Goal: Task Accomplishment & Management: Manage account settings

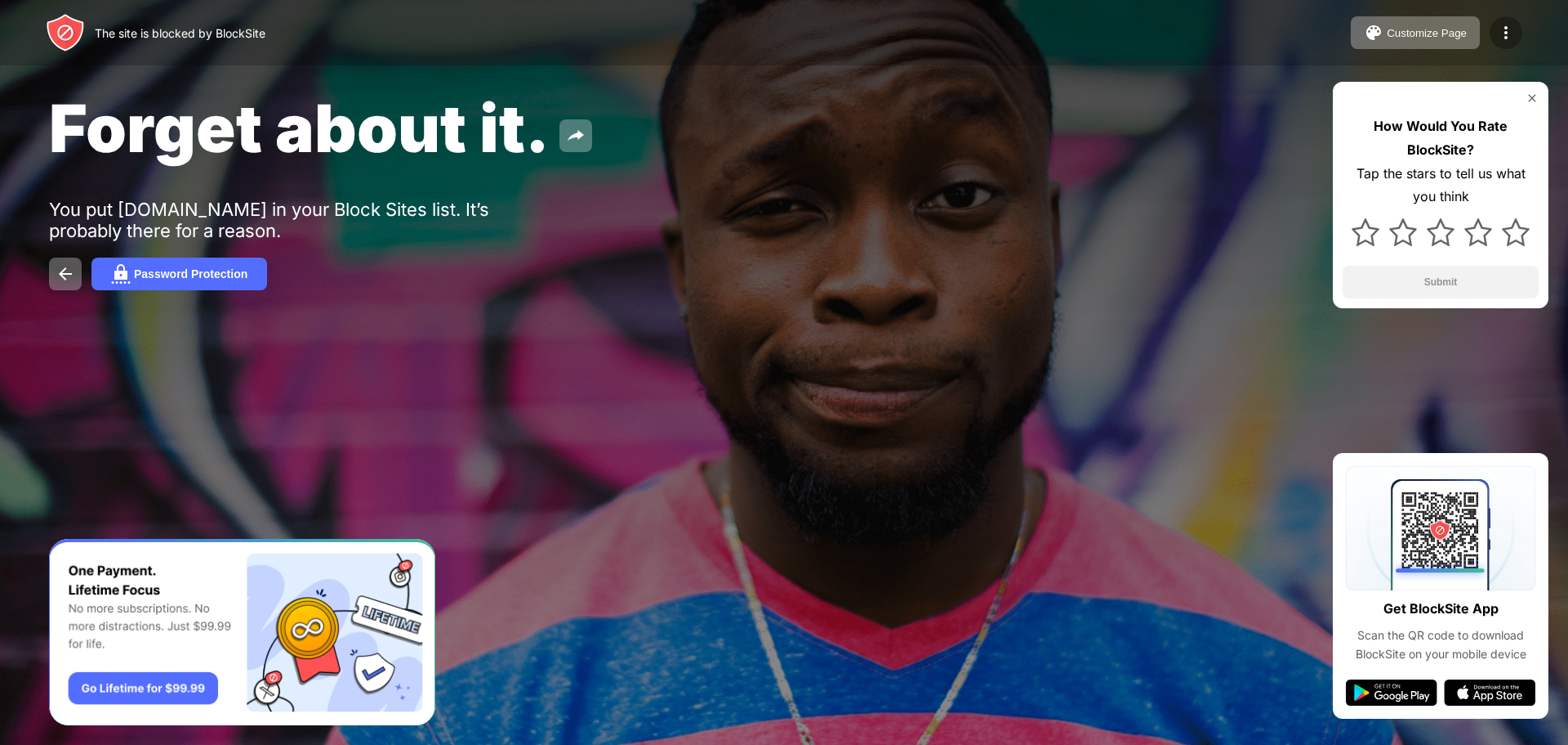
click at [1503, 41] on img at bounding box center [1506, 32] width 20 height 20
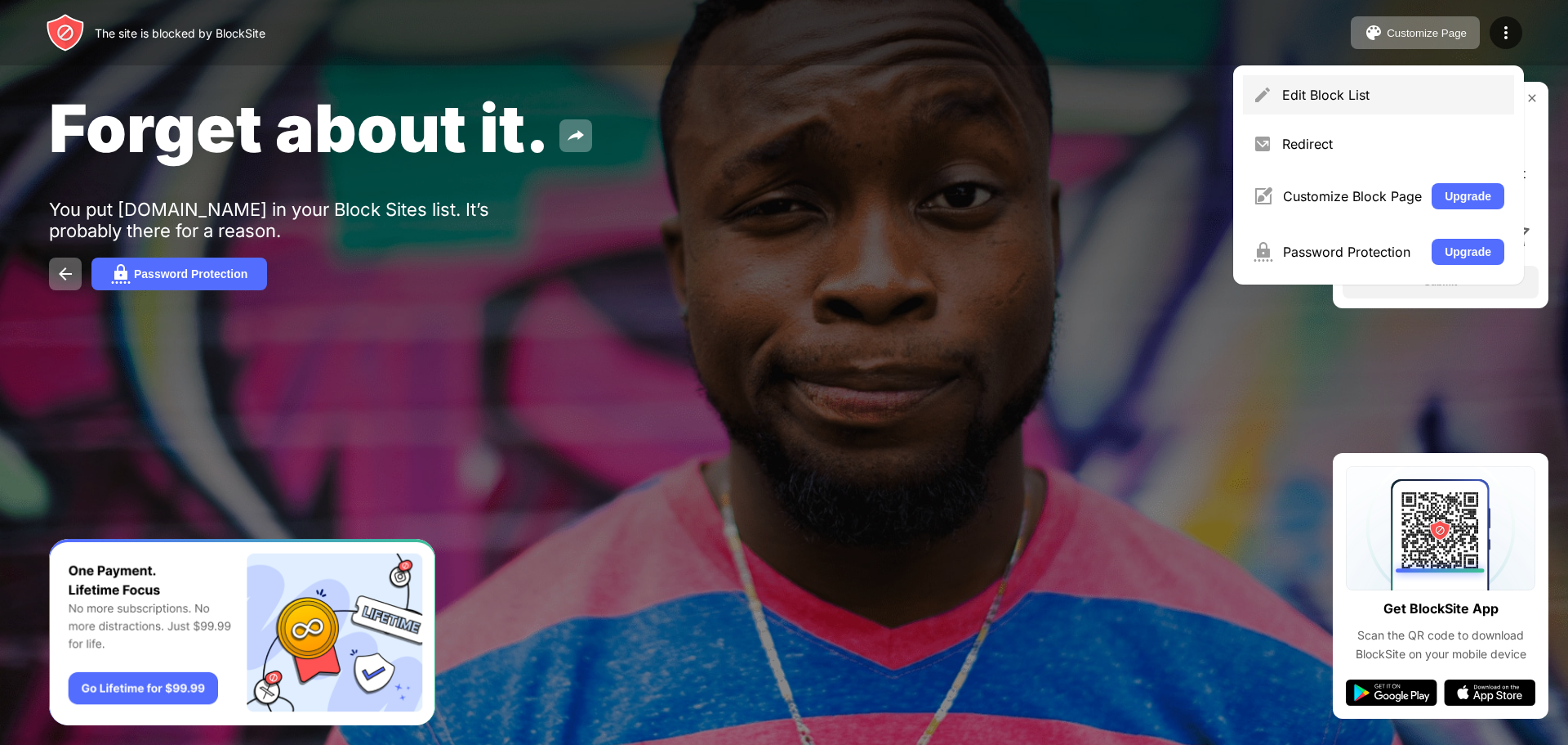
click at [1384, 96] on div "Edit Block List" at bounding box center [1393, 94] width 222 height 16
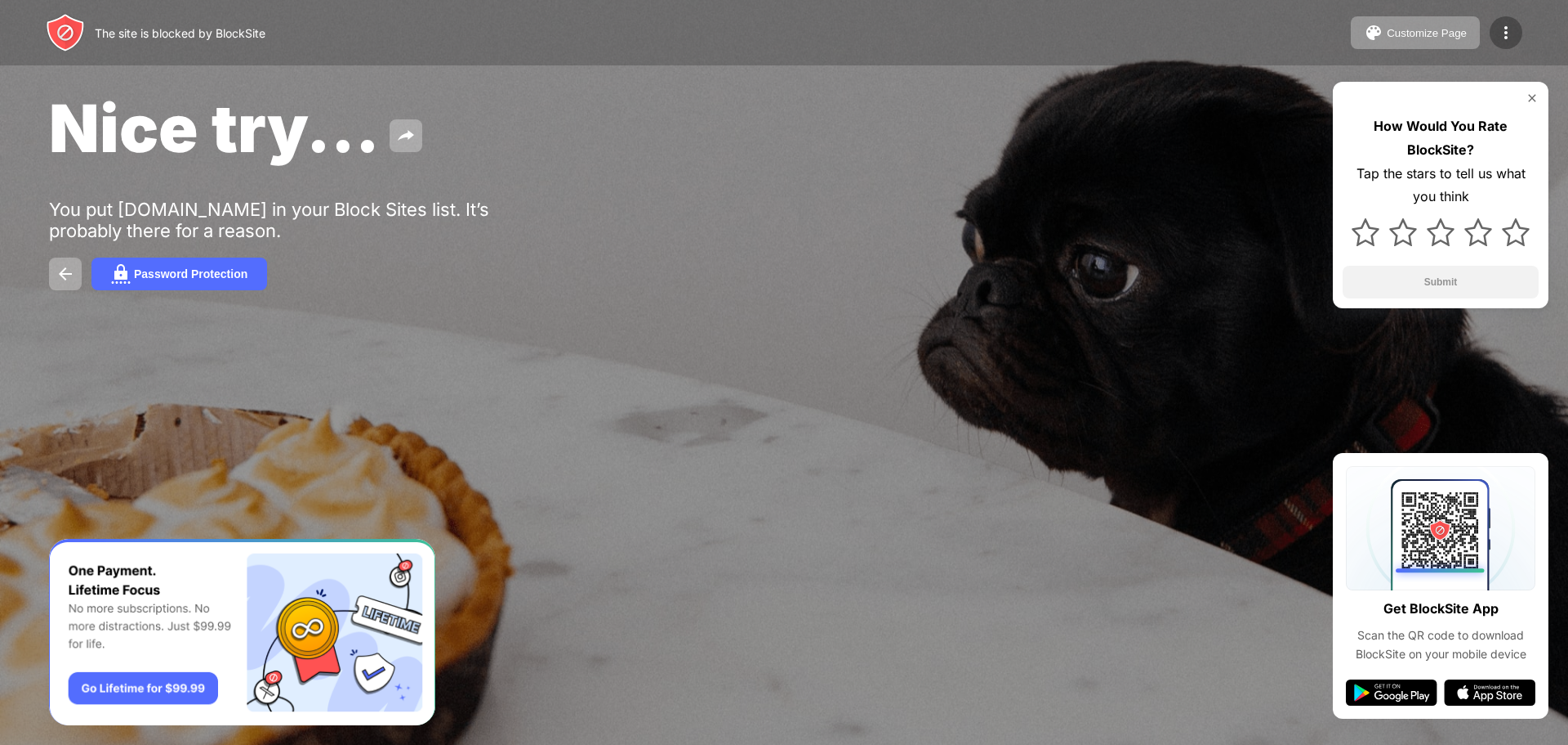
click at [1500, 27] on img at bounding box center [1506, 32] width 20 height 20
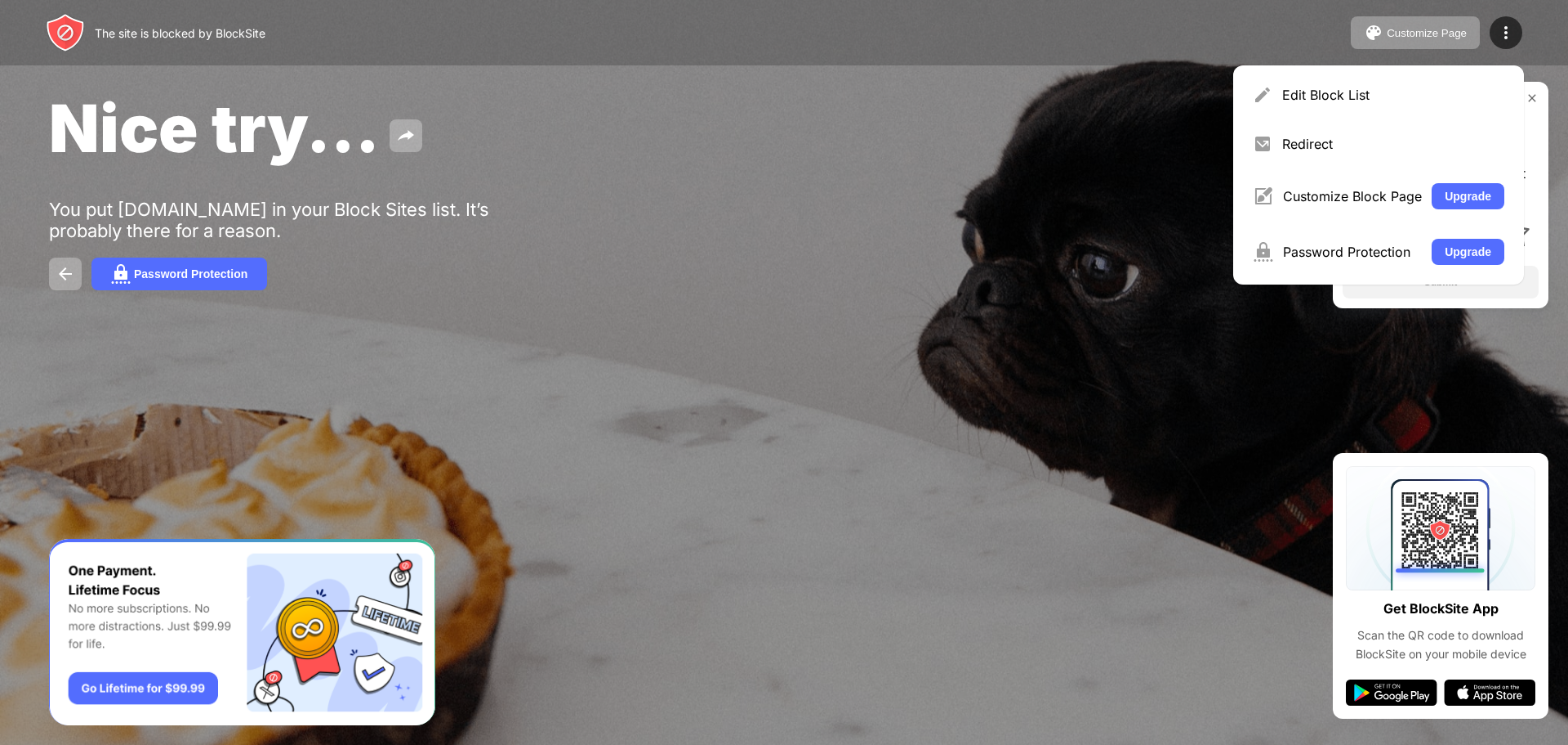
click at [1349, 85] on div "Edit Block List" at bounding box center [1379, 94] width 272 height 39
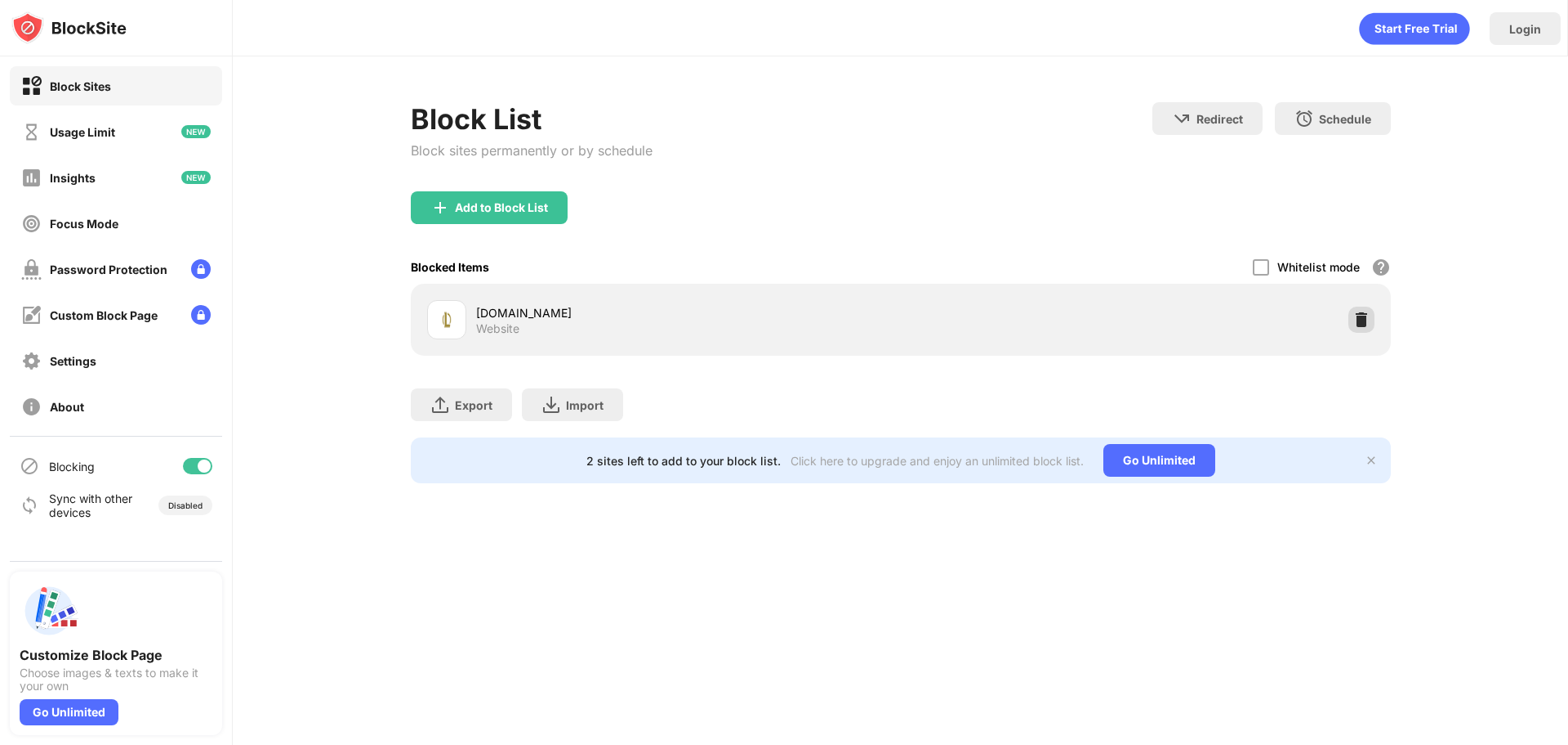
click at [1359, 317] on img at bounding box center [1361, 319] width 16 height 16
